Goal: Task Accomplishment & Management: Manage account settings

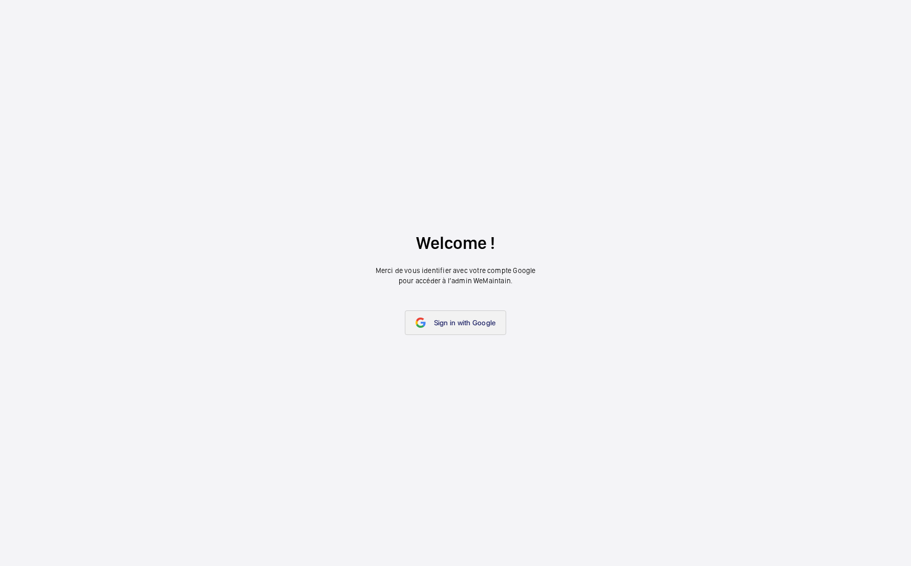
click at [503, 313] on link "Sign in with Google" at bounding box center [456, 322] width 102 height 25
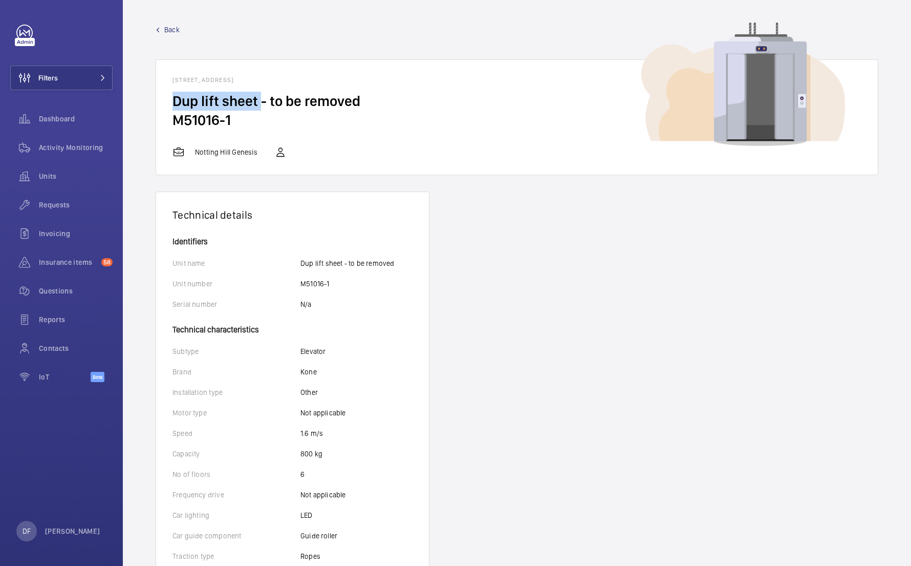
drag, startPoint x: 260, startPoint y: 105, endPoint x: 175, endPoint y: 101, distance: 85.1
click at [175, 101] on h2 "Dup lift sheet - to be removed" at bounding box center [517, 101] width 689 height 19
copy h2 "Dup lift sheet"
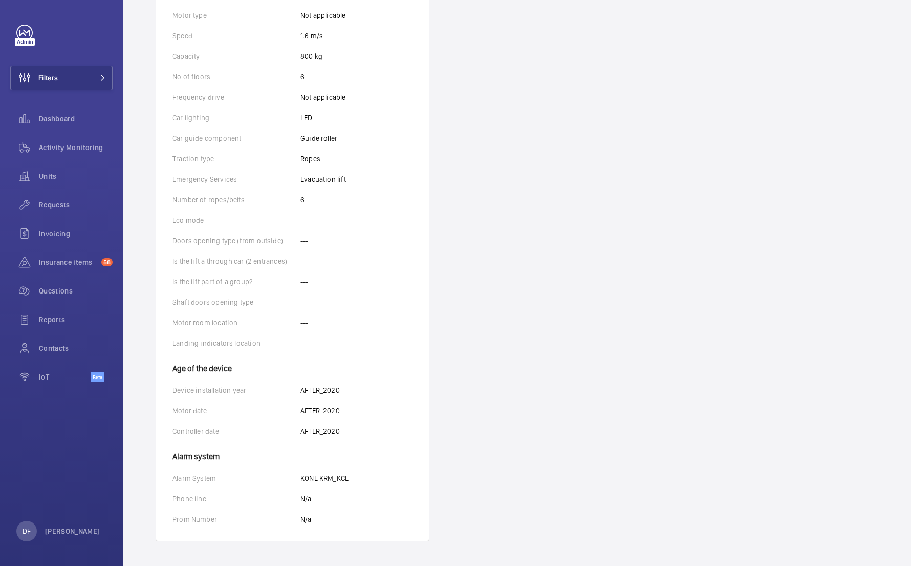
scroll to position [397, 0]
click at [78, 183] on div "Units" at bounding box center [61, 176] width 102 height 25
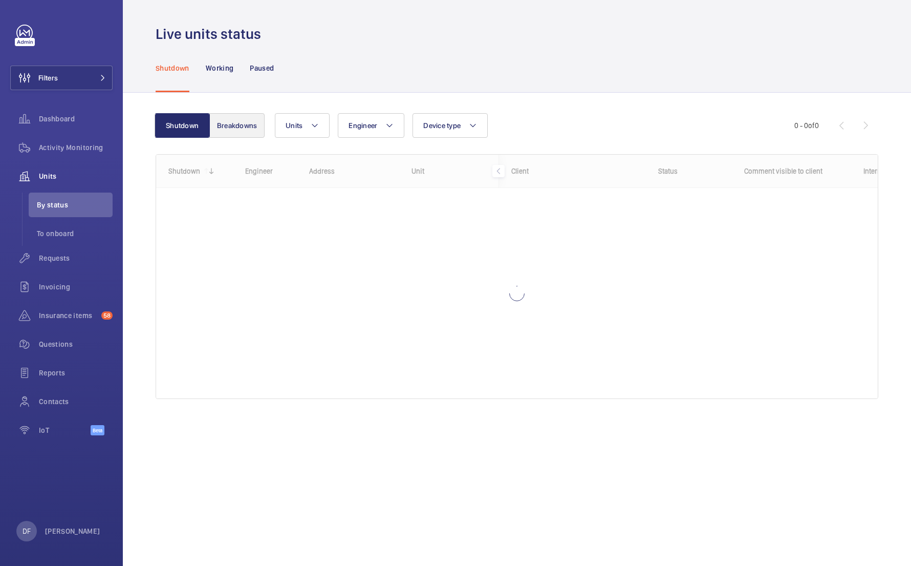
click at [245, 124] on button "Breakdowns" at bounding box center [236, 125] width 55 height 25
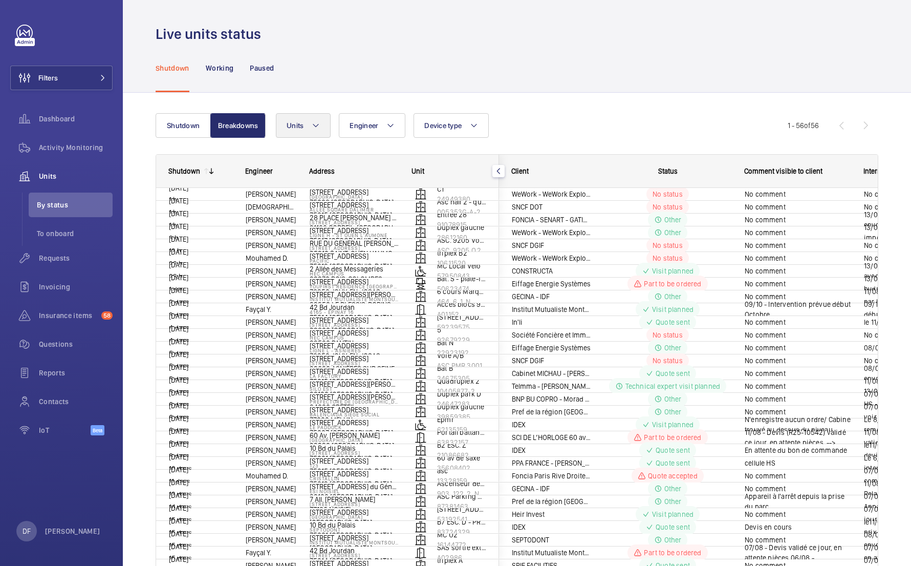
click at [296, 126] on span "Units" at bounding box center [295, 125] width 17 height 8
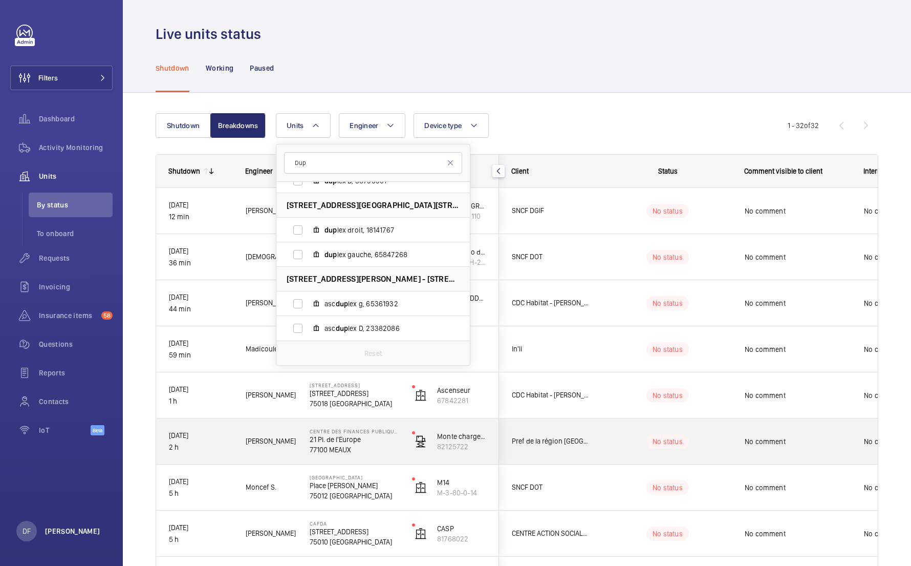
scroll to position [212, 0]
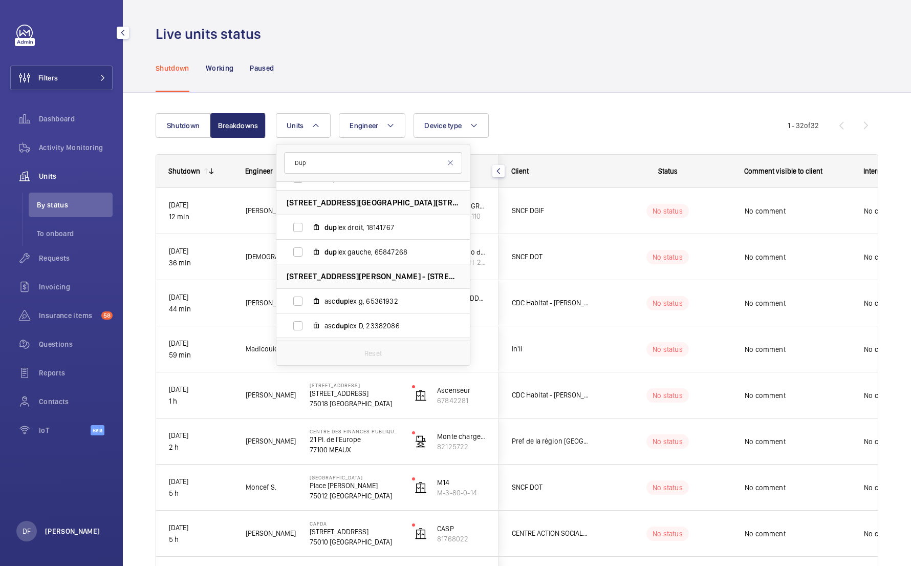
type input "Dup"
click at [74, 526] on p "[PERSON_NAME]" at bounding box center [72, 531] width 55 height 10
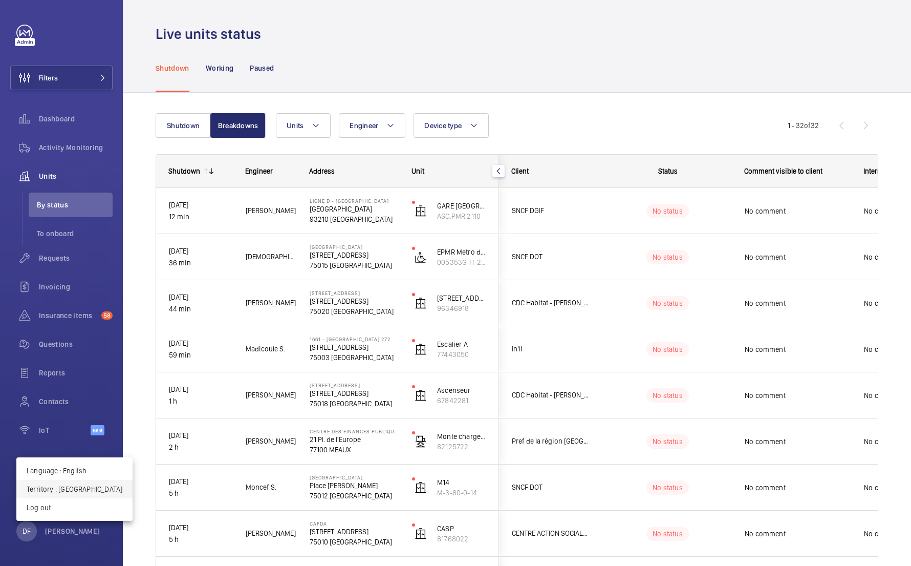
click at [80, 484] on p "Territory : France" at bounding box center [75, 489] width 96 height 10
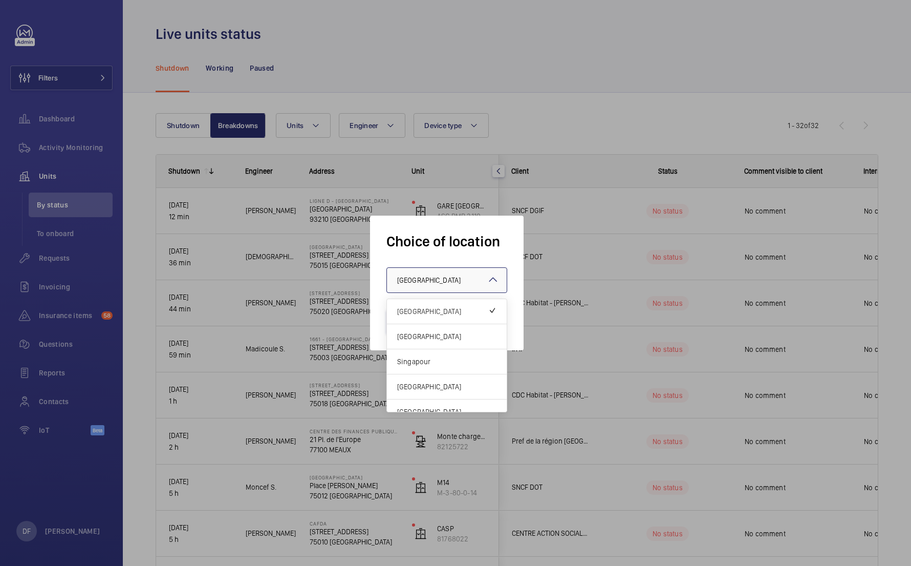
click at [415, 282] on span "France" at bounding box center [428, 280] width 63 height 8
click at [415, 331] on div "[GEOGRAPHIC_DATA]" at bounding box center [447, 336] width 120 height 25
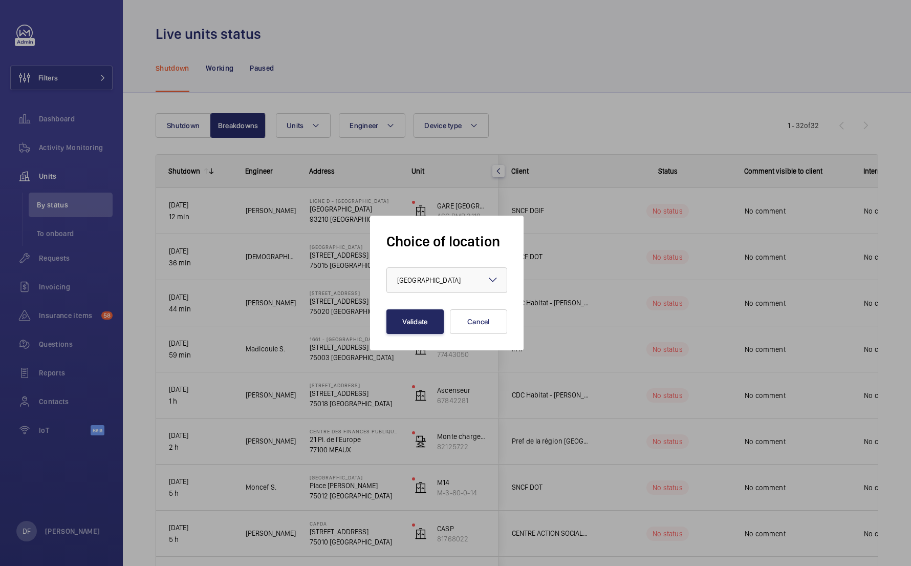
click at [416, 325] on button "Validate" at bounding box center [415, 321] width 57 height 25
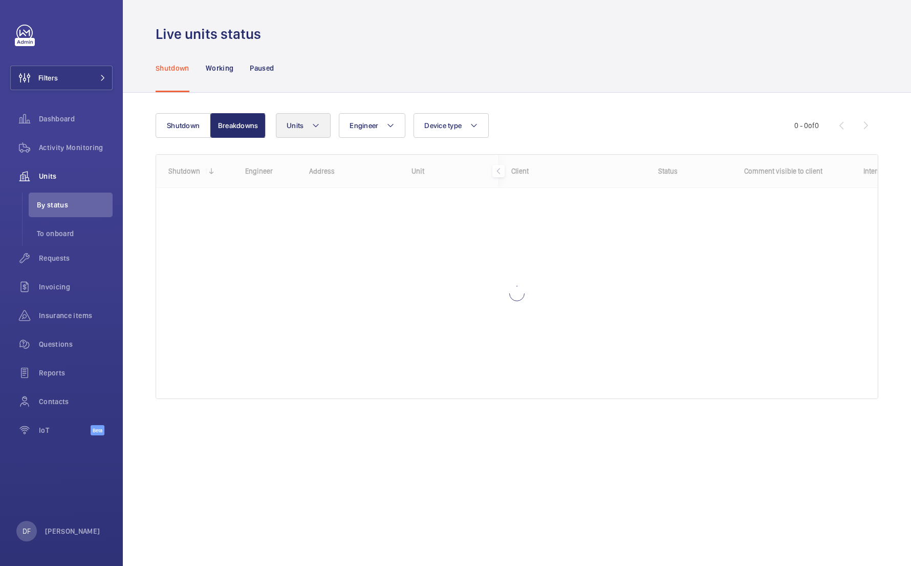
click at [289, 124] on span "Units" at bounding box center [295, 125] width 17 height 8
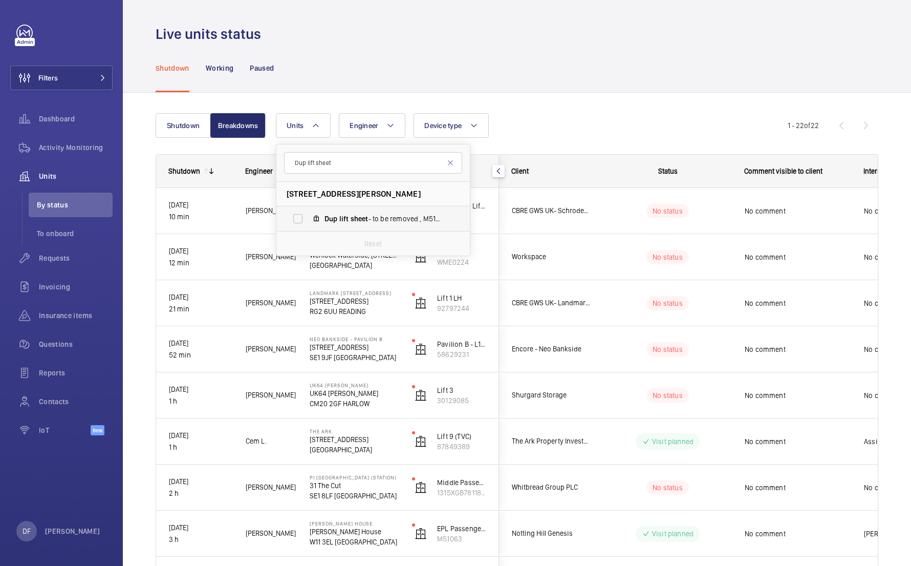
type input "Dup lift sheet"
click at [342, 214] on span "Dup lift sheet - to be removed , M51016-1" at bounding box center [384, 219] width 119 height 10
click at [308, 214] on input "Dup lift sheet - to be removed , M51016-1" at bounding box center [298, 218] width 20 height 20
checkbox input "true"
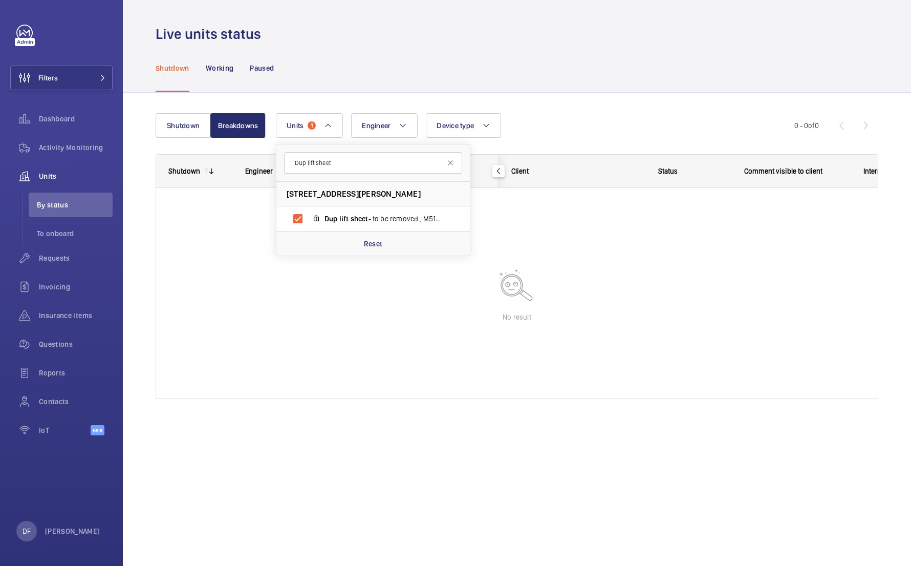
click at [475, 84] on div "Shutdown Working Paused" at bounding box center [517, 68] width 723 height 49
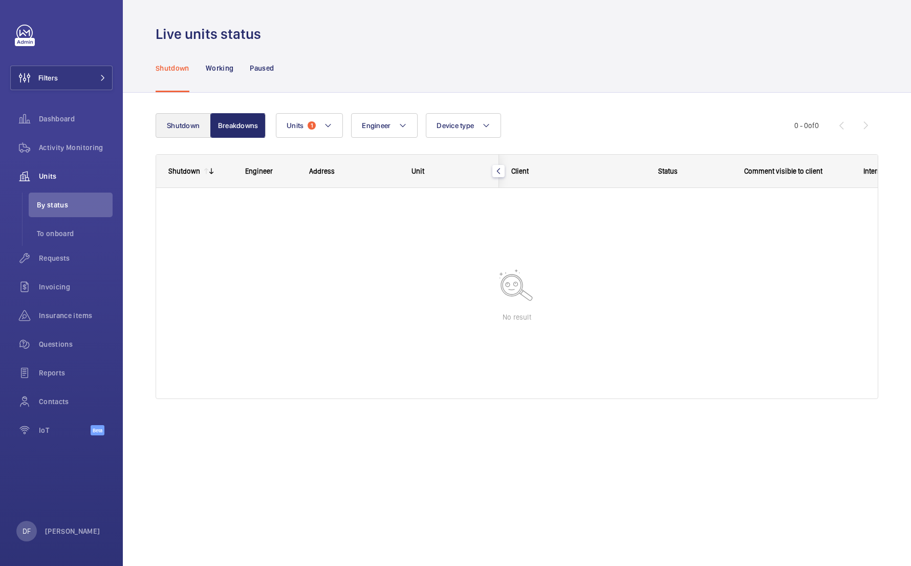
click at [179, 124] on button "Shutdown" at bounding box center [183, 125] width 55 height 25
click at [230, 125] on button "Breakdowns" at bounding box center [236, 125] width 55 height 25
click at [221, 69] on p "Working" at bounding box center [220, 68] width 28 height 10
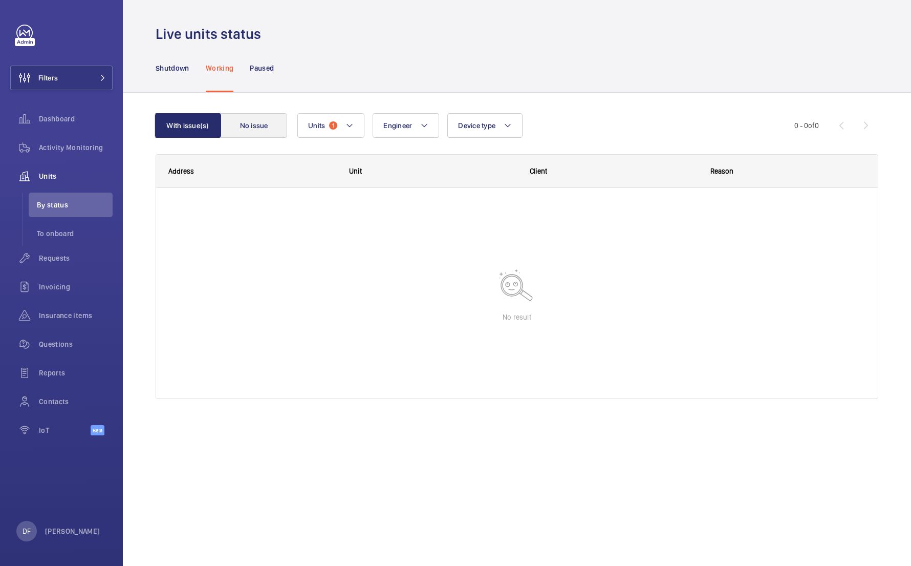
click at [261, 126] on button "No issue" at bounding box center [254, 125] width 67 height 25
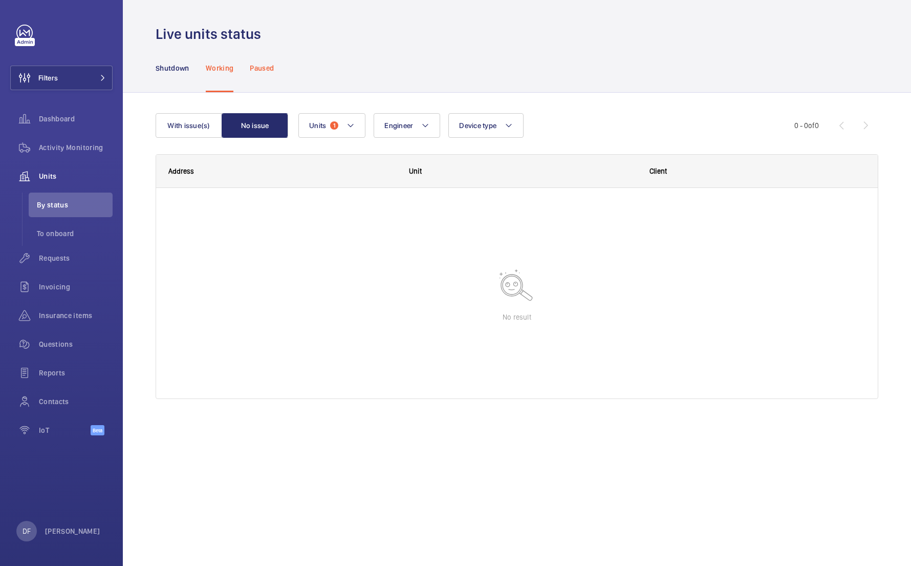
click at [264, 68] on p "Paused" at bounding box center [262, 68] width 24 height 10
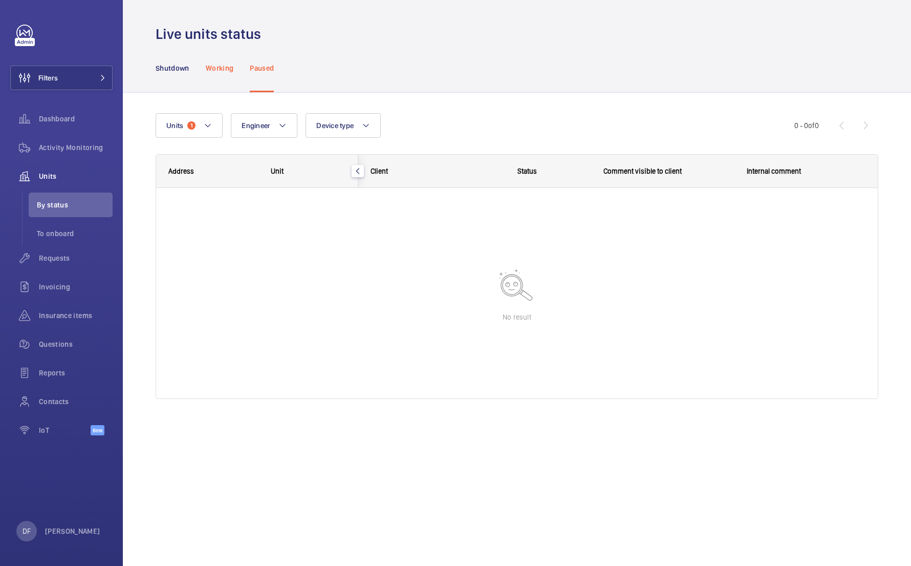
click at [231, 69] on p "Working" at bounding box center [220, 68] width 28 height 10
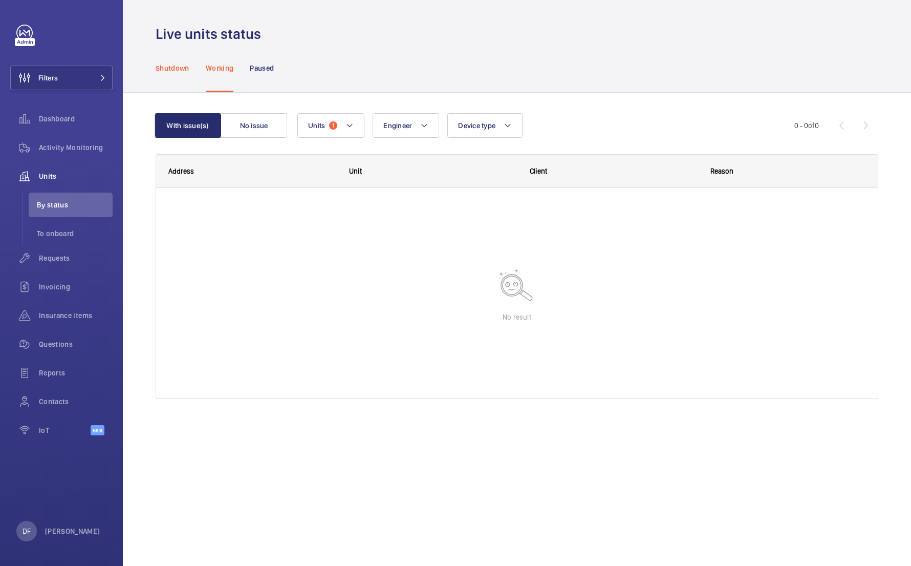
click at [185, 67] on p "Shutdown" at bounding box center [173, 68] width 34 height 10
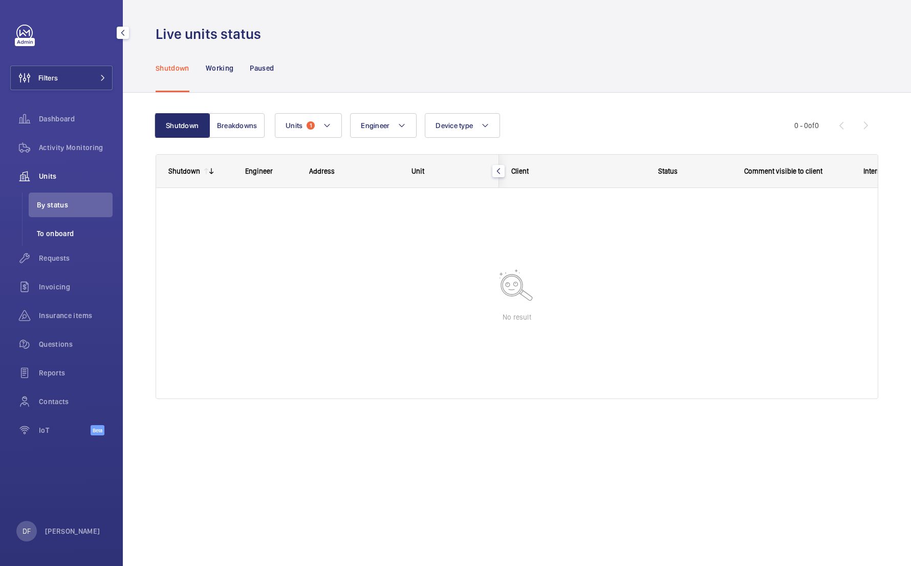
click at [93, 225] on li "To onboard" at bounding box center [71, 233] width 84 height 25
click at [65, 513] on div "Filters Dashboard Activity Monitoring Units By status To onboard Requests Invoi…" at bounding box center [61, 283] width 123 height 566
click at [65, 527] on p "[PERSON_NAME]" at bounding box center [72, 531] width 55 height 10
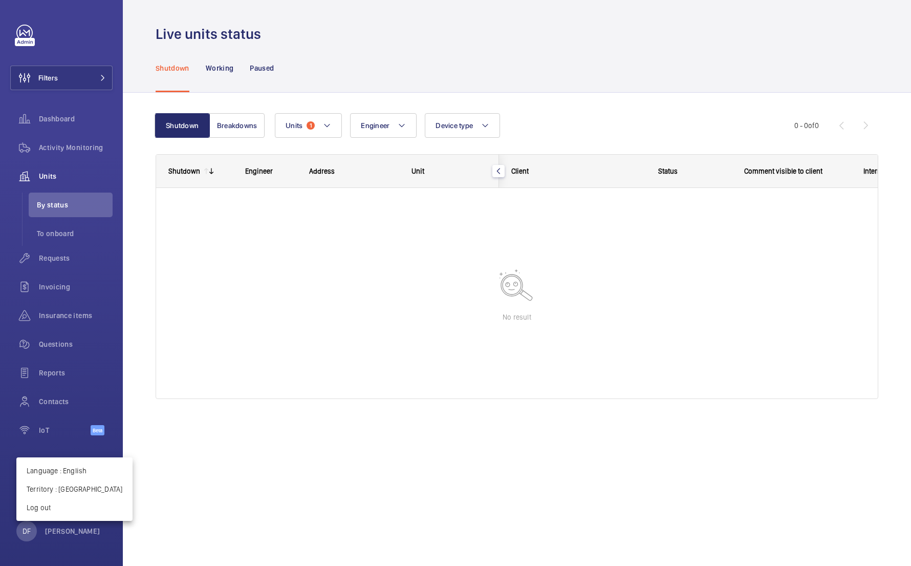
click at [262, 123] on div at bounding box center [455, 283] width 911 height 566
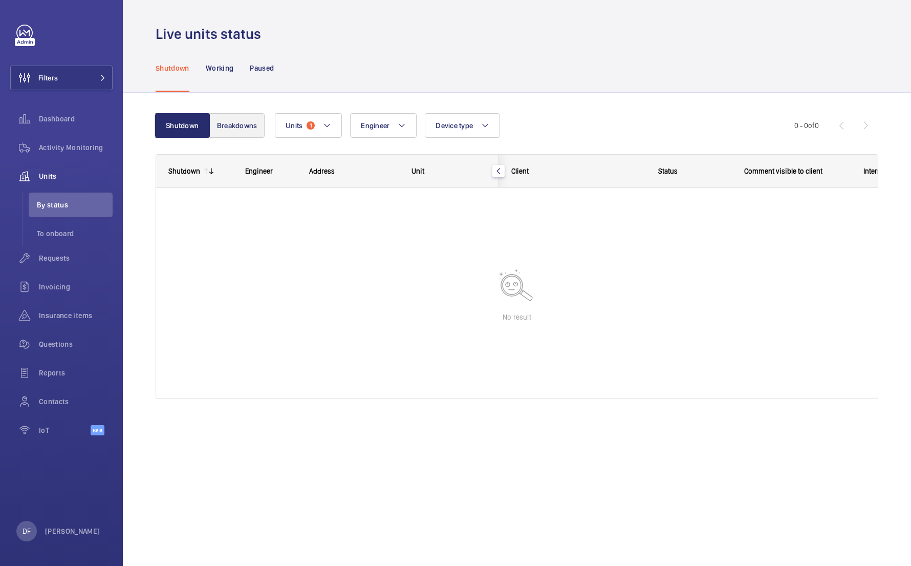
click at [260, 123] on button "Breakdowns" at bounding box center [236, 125] width 55 height 25
click at [297, 124] on span "Units" at bounding box center [295, 125] width 17 height 8
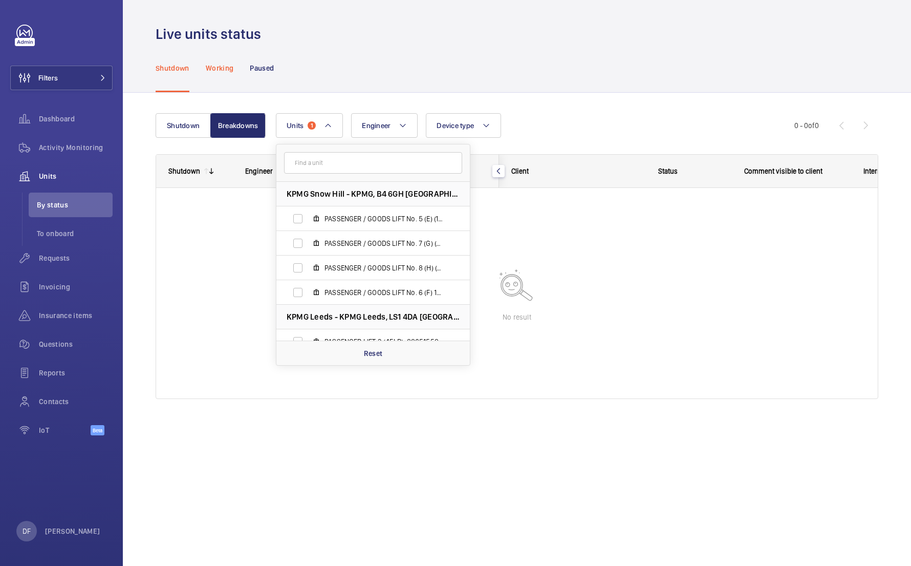
click at [231, 80] on div "Working" at bounding box center [220, 68] width 28 height 49
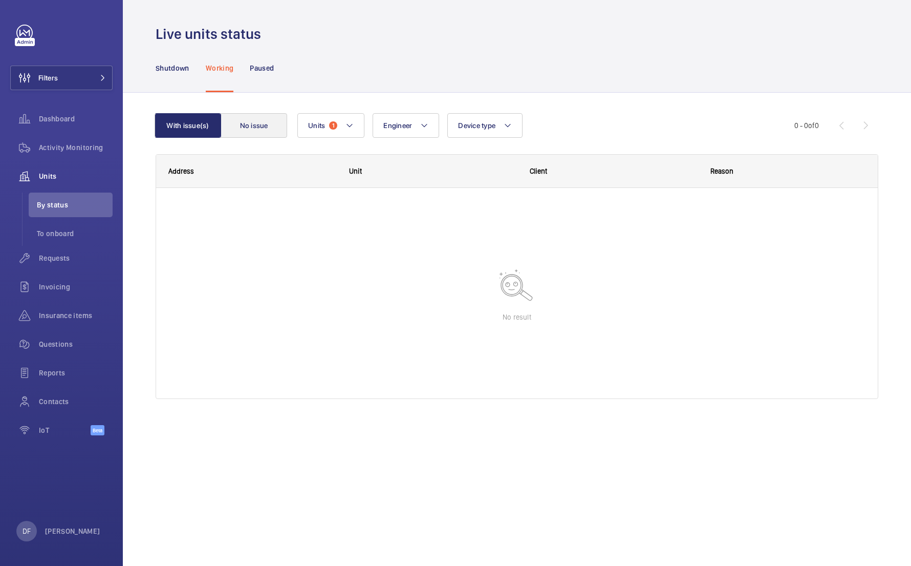
click at [254, 115] on button "No issue" at bounding box center [254, 125] width 67 height 25
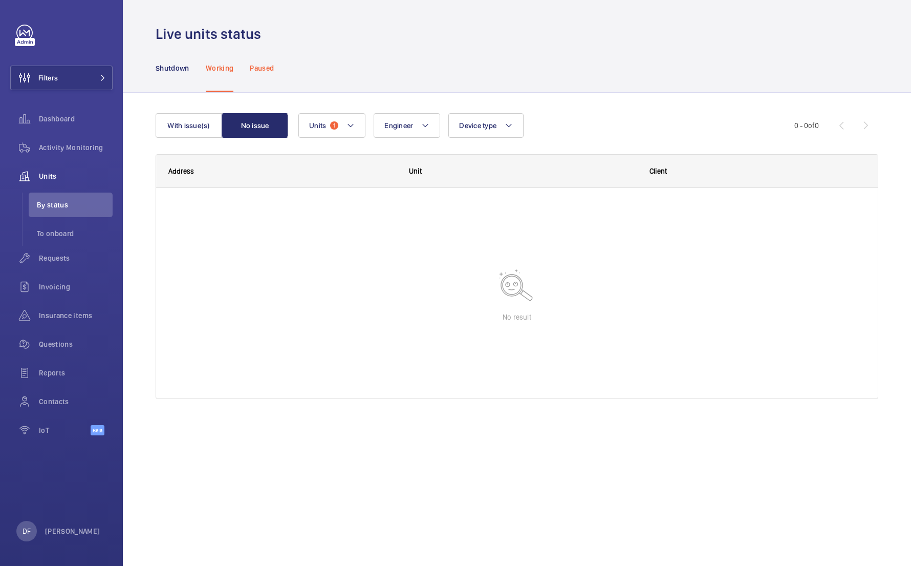
click at [265, 73] on div "Paused" at bounding box center [262, 68] width 24 height 49
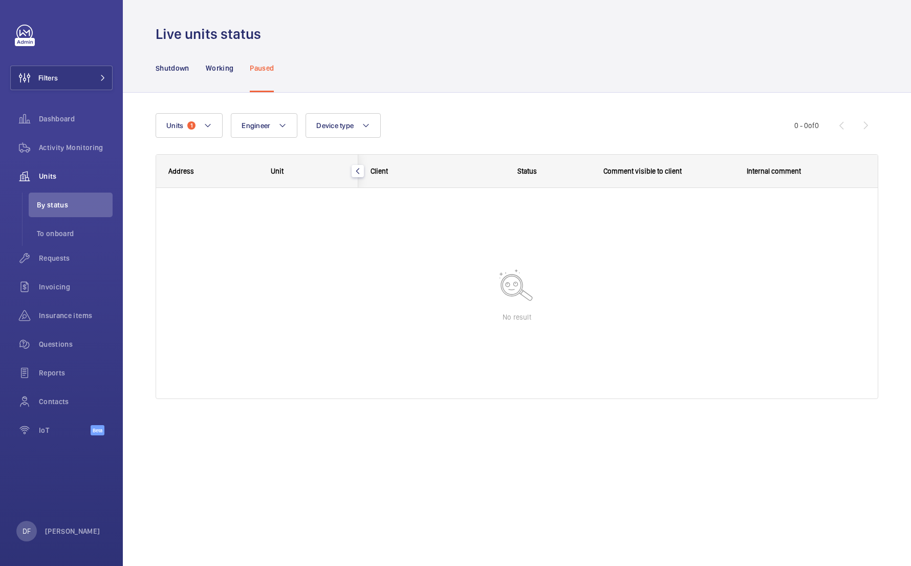
click at [226, 119] on div "Units 1 Engineer Device type More filters Reset all filters" at bounding box center [475, 125] width 639 height 25
click at [218, 123] on button "Units 1" at bounding box center [189, 125] width 67 height 25
